Goal: Find specific page/section: Find specific page/section

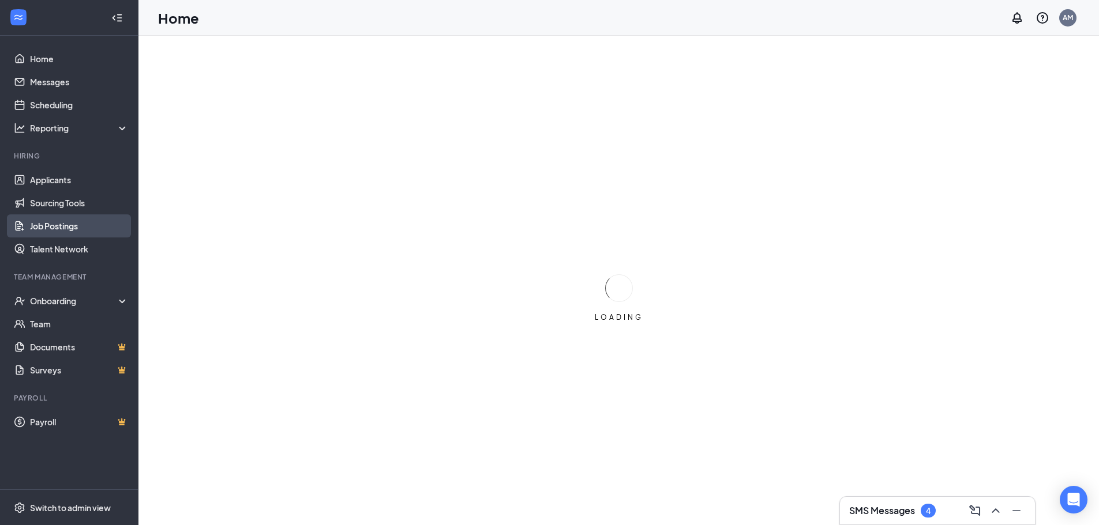
click at [66, 228] on link "Job Postings" at bounding box center [79, 226] width 99 height 23
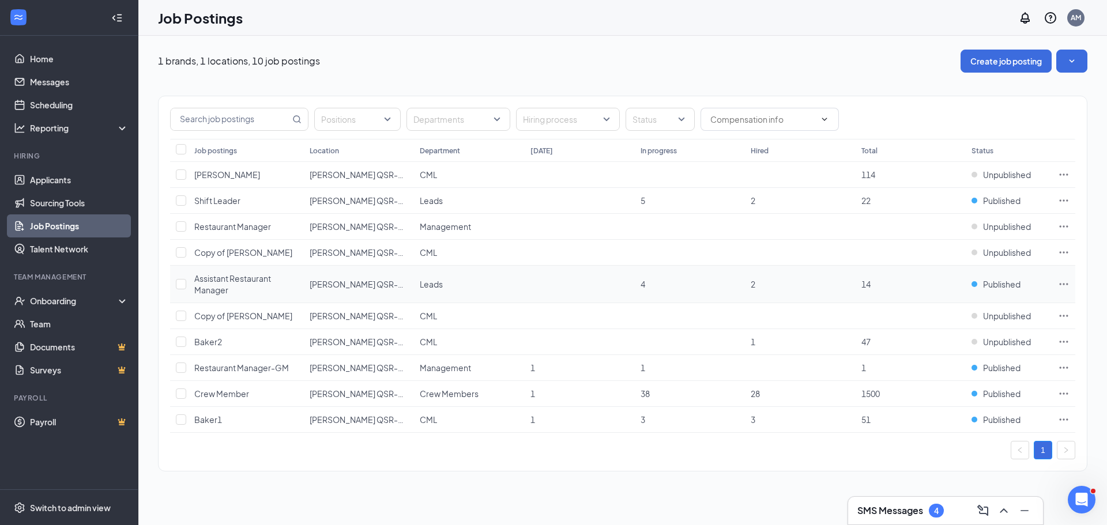
click at [1059, 284] on icon "Ellipses" at bounding box center [1064, 285] width 12 height 12
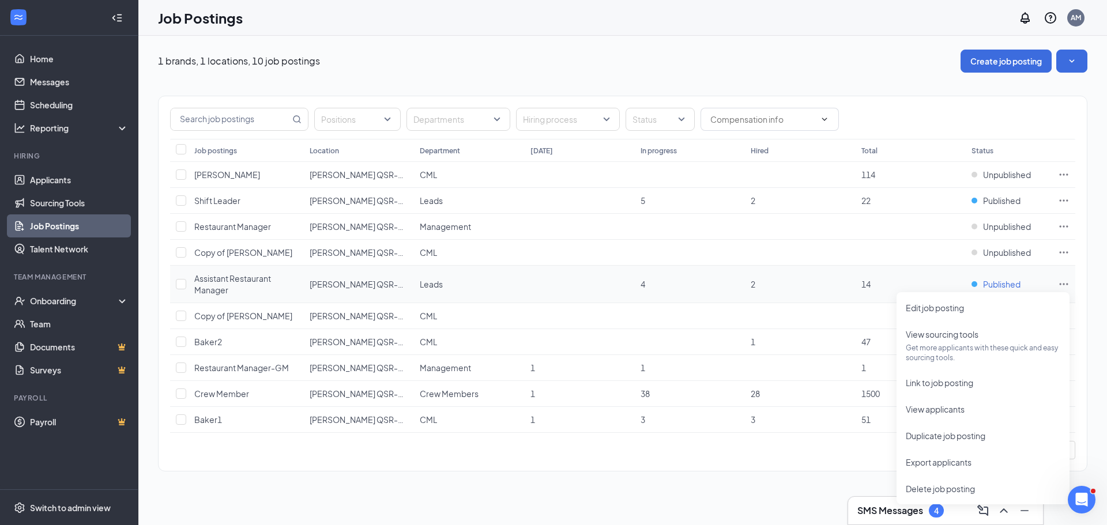
click at [994, 284] on span "Published" at bounding box center [1001, 285] width 37 height 12
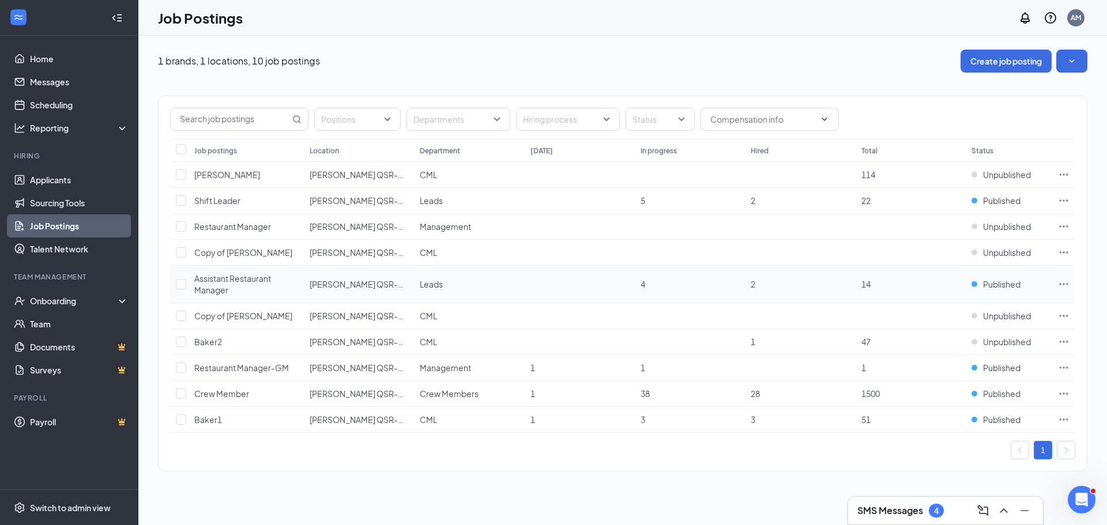
click at [227, 285] on span "Assistant Restaurant Manager" at bounding box center [232, 284] width 77 height 22
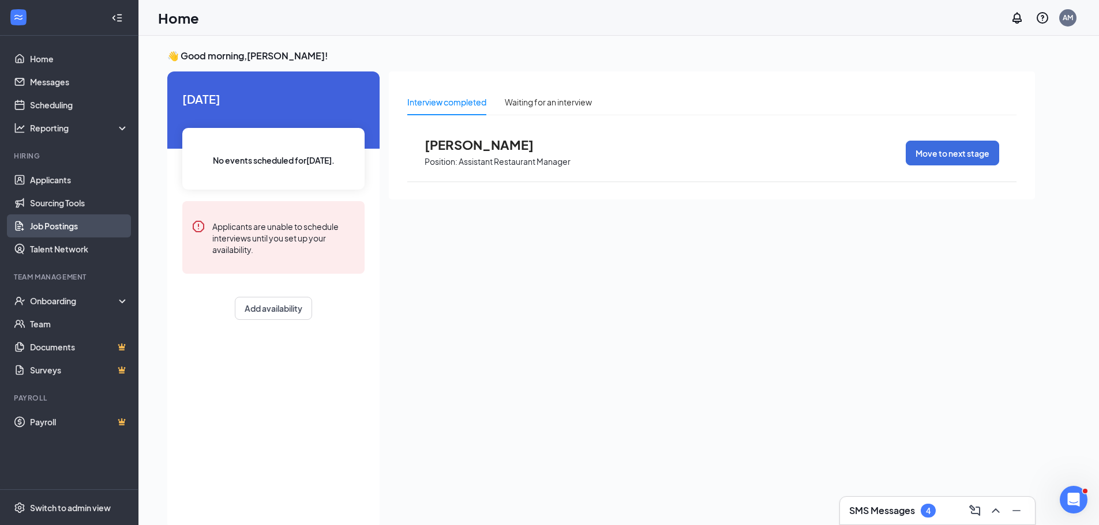
click at [67, 228] on link "Job Postings" at bounding box center [79, 226] width 99 height 23
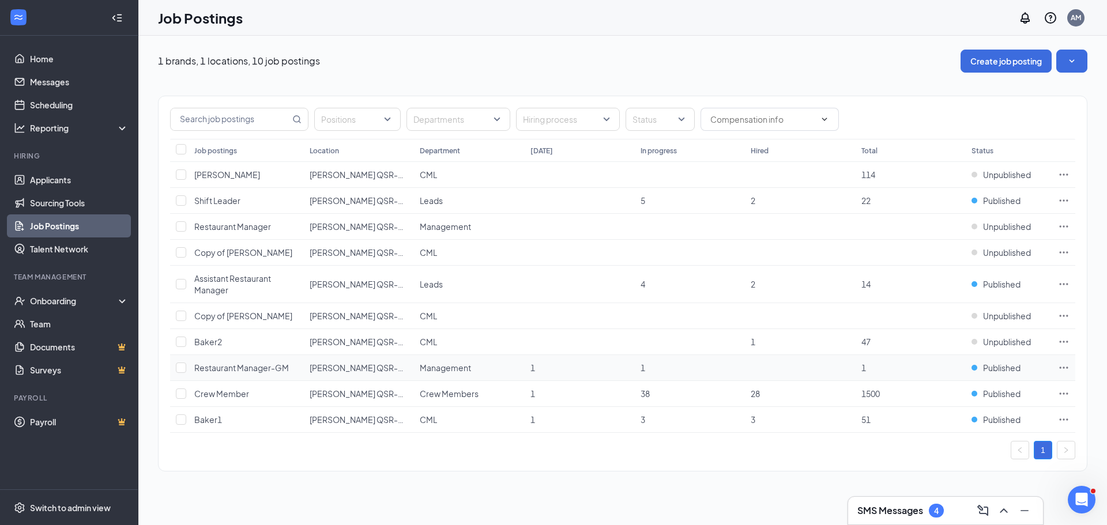
click at [244, 367] on span "Restaurant Manager-GM" at bounding box center [241, 368] width 95 height 10
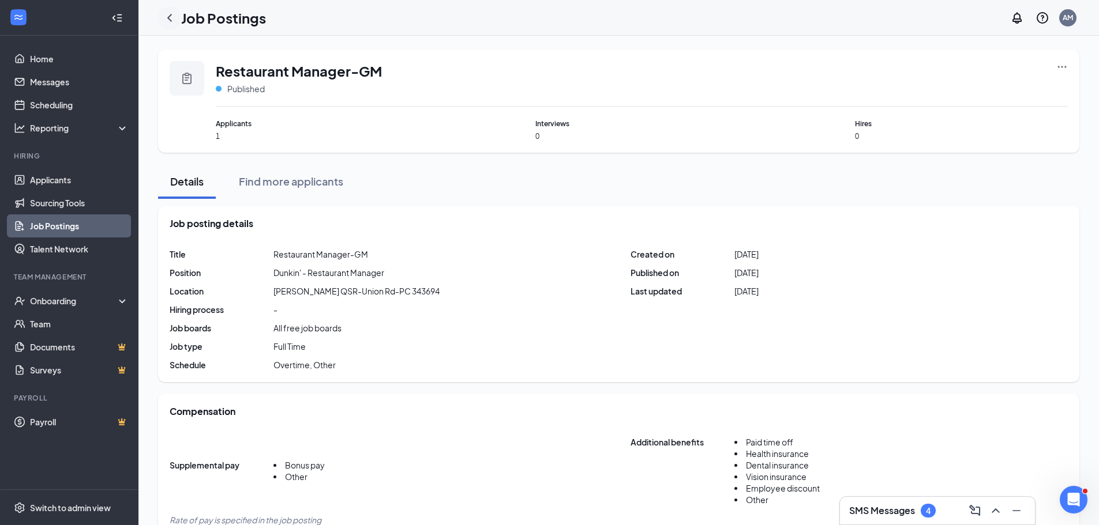
click at [168, 20] on icon "ChevronLeft" at bounding box center [170, 18] width 14 height 14
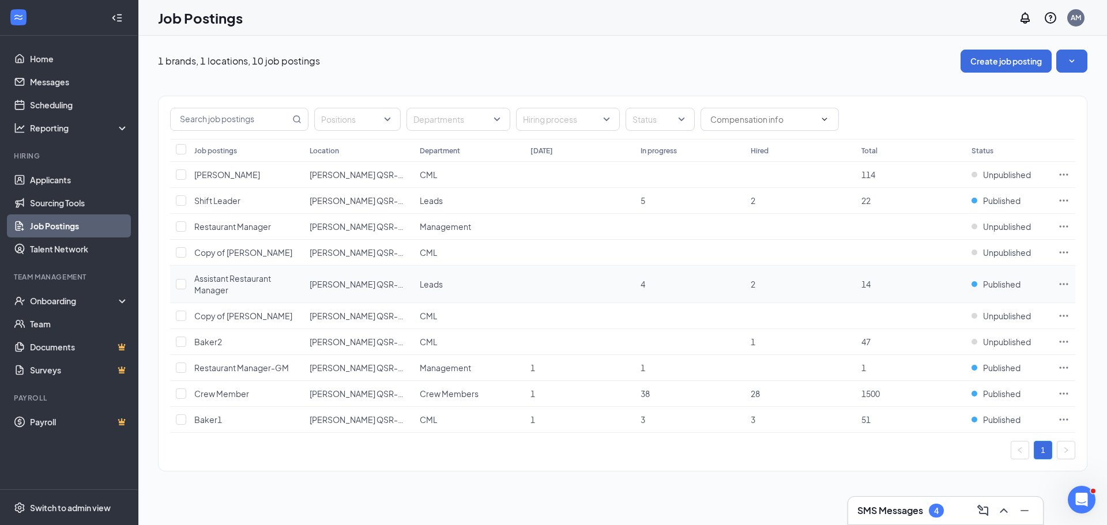
click at [240, 287] on div "Assistant Restaurant Manager" at bounding box center [246, 284] width 104 height 23
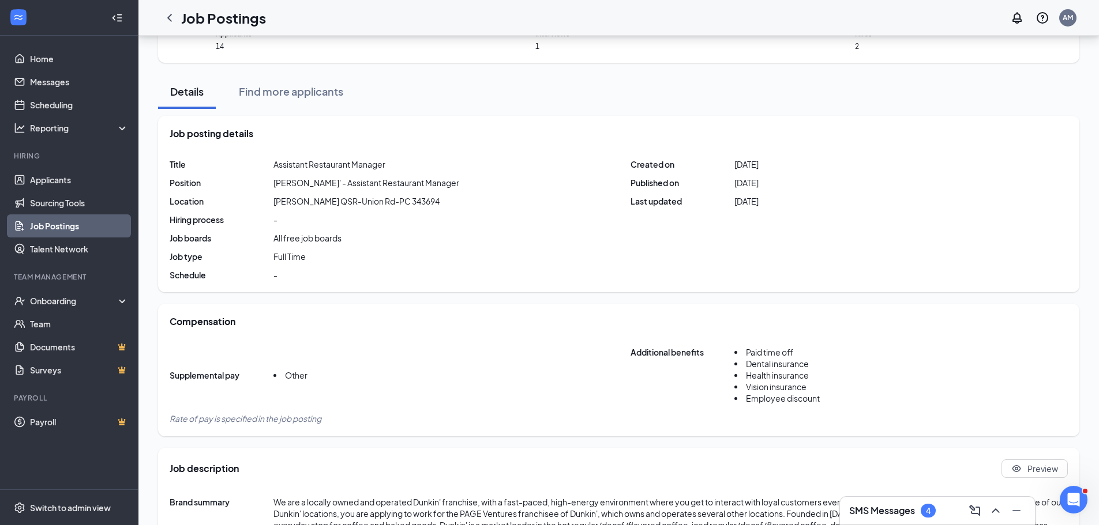
scroll to position [173, 0]
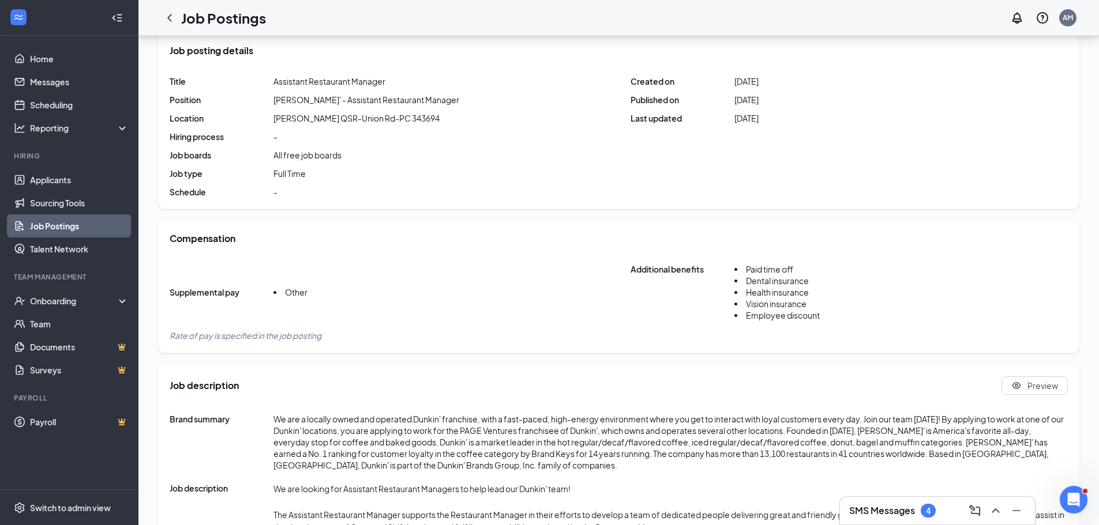
click at [312, 295] on div "Supplemental pay Other Additional benefits Paid time off Dental insurance Healt…" at bounding box center [619, 303] width 898 height 78
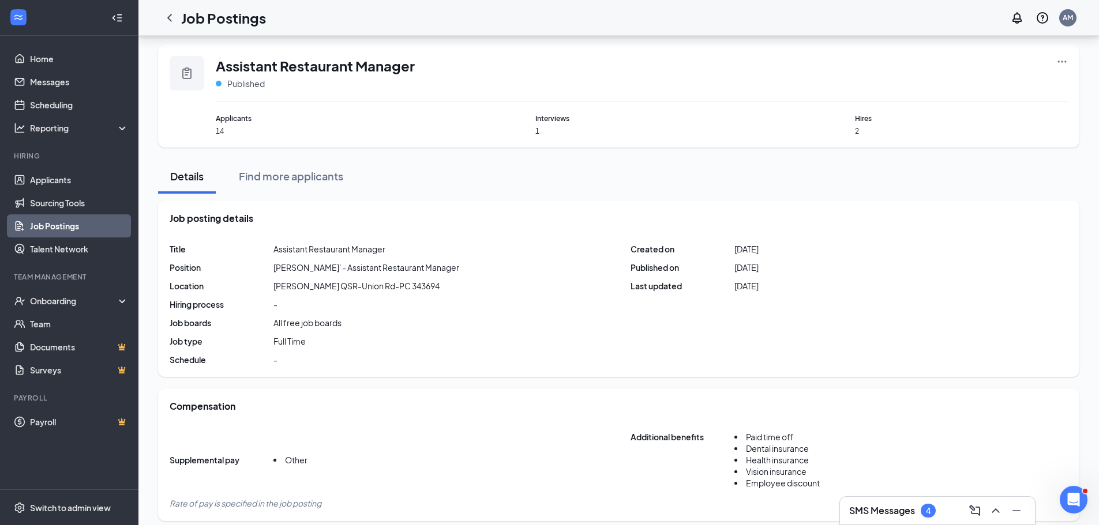
scroll to position [0, 0]
